Goal: Task Accomplishment & Management: Manage account settings

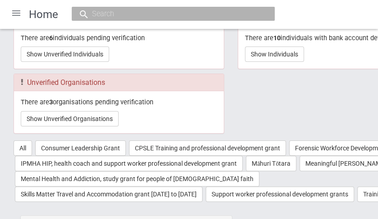
scroll to position [60, 0]
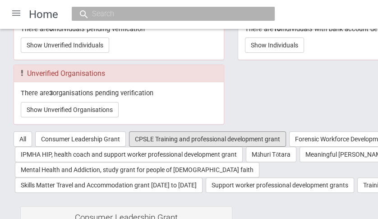
click at [176, 138] on button "CPSLE Training and professional development grant" at bounding box center [207, 138] width 157 height 15
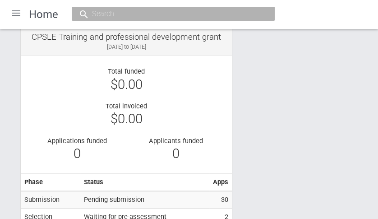
scroll to position [90, 0]
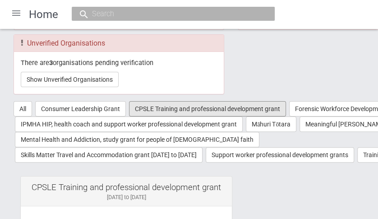
click at [177, 108] on button "CPSLE Training and professional development grant" at bounding box center [207, 108] width 157 height 15
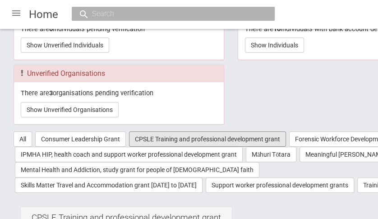
scroll to position [60, 0]
click at [207, 138] on button "CPSLE Training and professional development grant" at bounding box center [207, 138] width 157 height 15
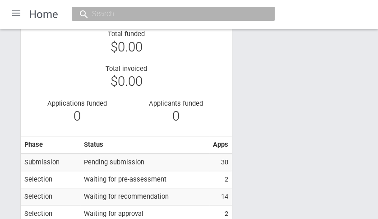
scroll to position [301, 0]
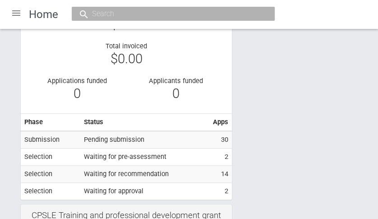
click at [114, 137] on td "Pending submission" at bounding box center [144, 139] width 129 height 17
click at [219, 121] on th "Apps" at bounding box center [221, 122] width 23 height 17
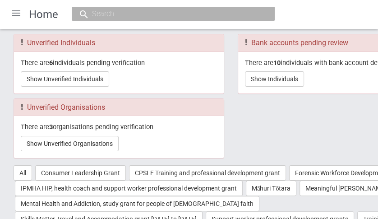
scroll to position [60, 0]
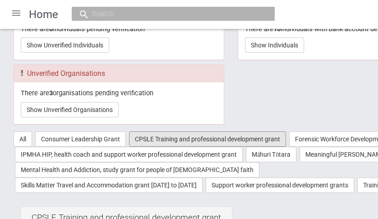
click at [184, 138] on button "CPSLE Training and professional development grant" at bounding box center [207, 138] width 157 height 15
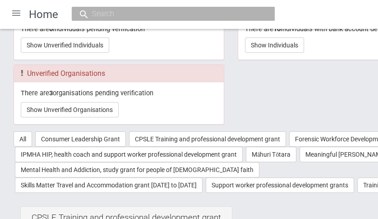
click at [119, 16] on input "text" at bounding box center [168, 13] width 159 height 9
click at [16, 12] on div at bounding box center [16, 13] width 22 height 22
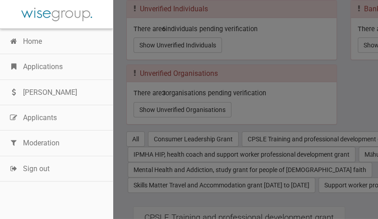
click at [42, 65] on link "Applications" at bounding box center [56, 66] width 113 height 25
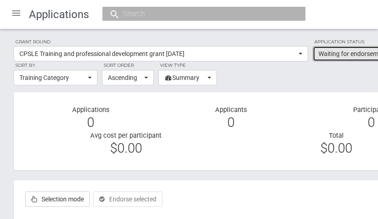
click at [350, 59] on button "Waiting for endorsement" at bounding box center [362, 53] width 99 height 15
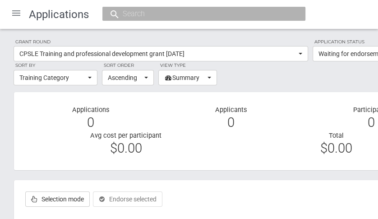
scroll to position [81, 0]
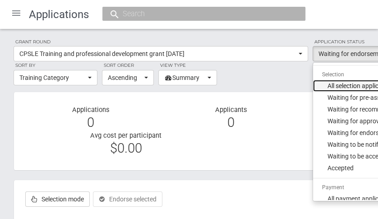
click at [343, 87] on span "All selection applications" at bounding box center [362, 85] width 69 height 9
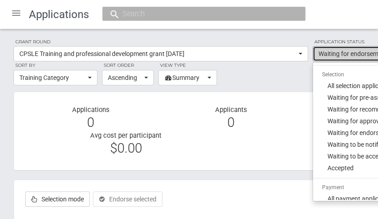
select select "phase_1"
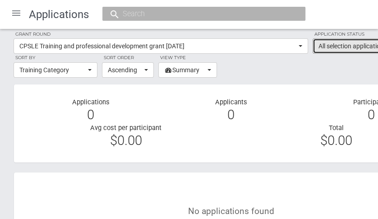
scroll to position [0, 0]
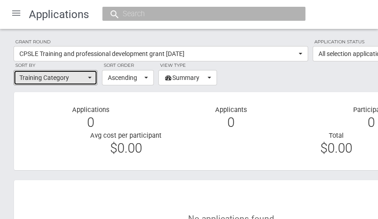
click at [90, 77] on span "button" at bounding box center [90, 78] width 4 height 2
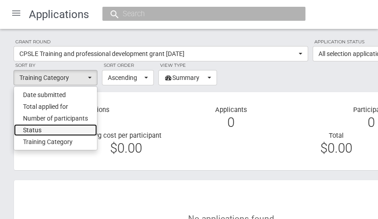
click at [31, 130] on span "Status" at bounding box center [32, 130] width 19 height 9
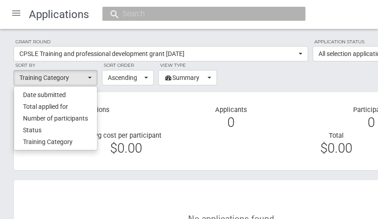
select select "CurrentApplicationStateId"
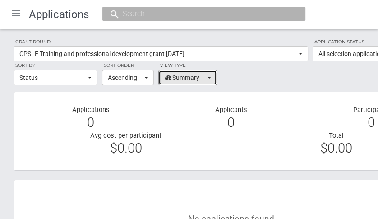
click at [210, 76] on button "Summary" at bounding box center [187, 77] width 59 height 15
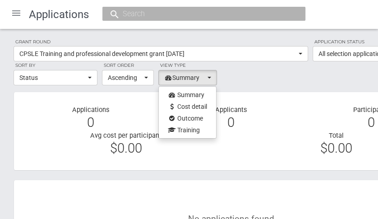
click at [263, 76] on section "Grant round CPSLE Training and professional development grant [DATE] All All [P…" at bounding box center [231, 61] width 435 height 47
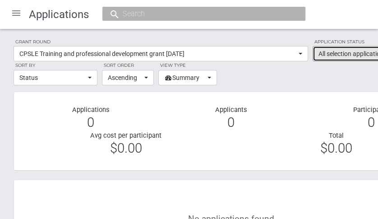
click at [336, 55] on span "All selection applications" at bounding box center [360, 53] width 82 height 9
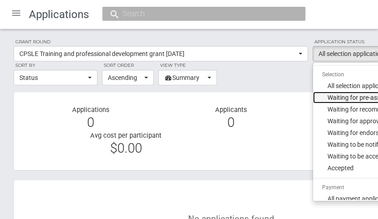
click at [336, 95] on span "Waiting for pre-assessment" at bounding box center [366, 97] width 77 height 9
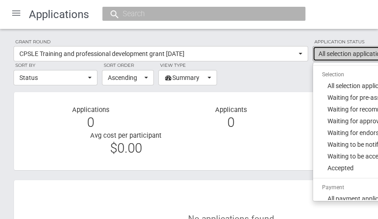
select select "100"
